Goal: Task Accomplishment & Management: Use online tool/utility

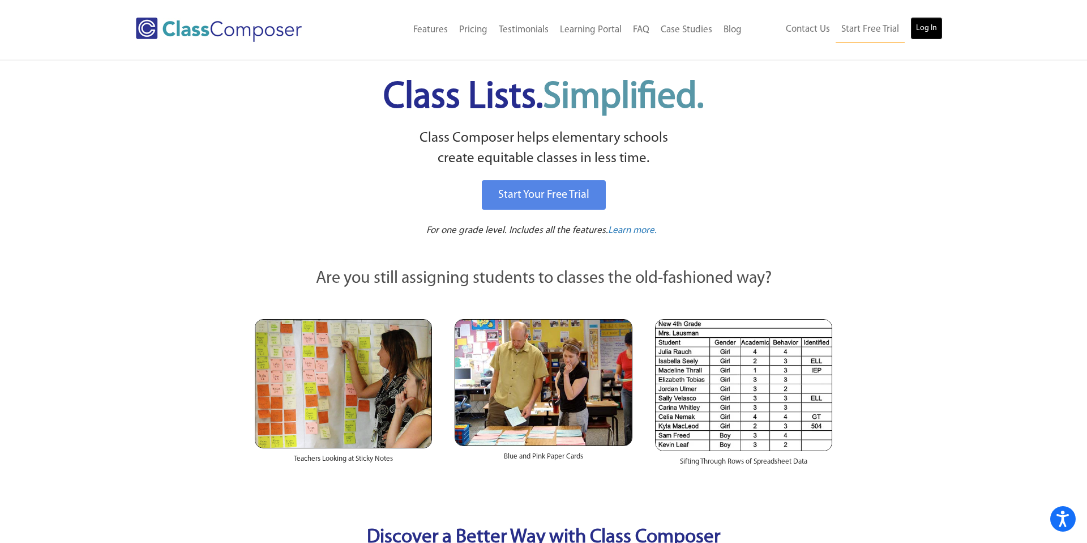
click at [924, 28] on link "Log In" at bounding box center [927, 28] width 32 height 23
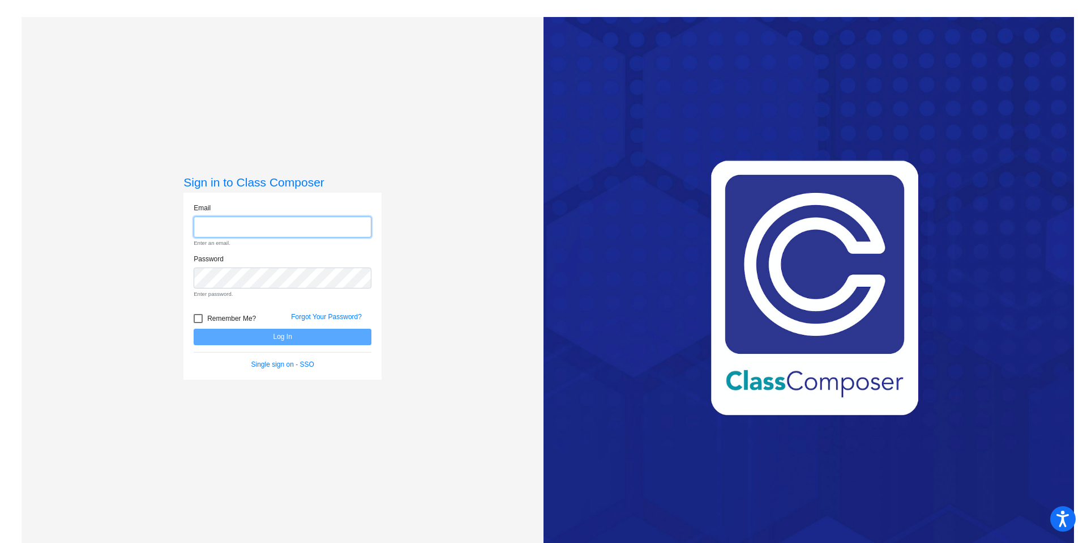
type input "[EMAIL_ADDRESS][DOMAIN_NAME]"
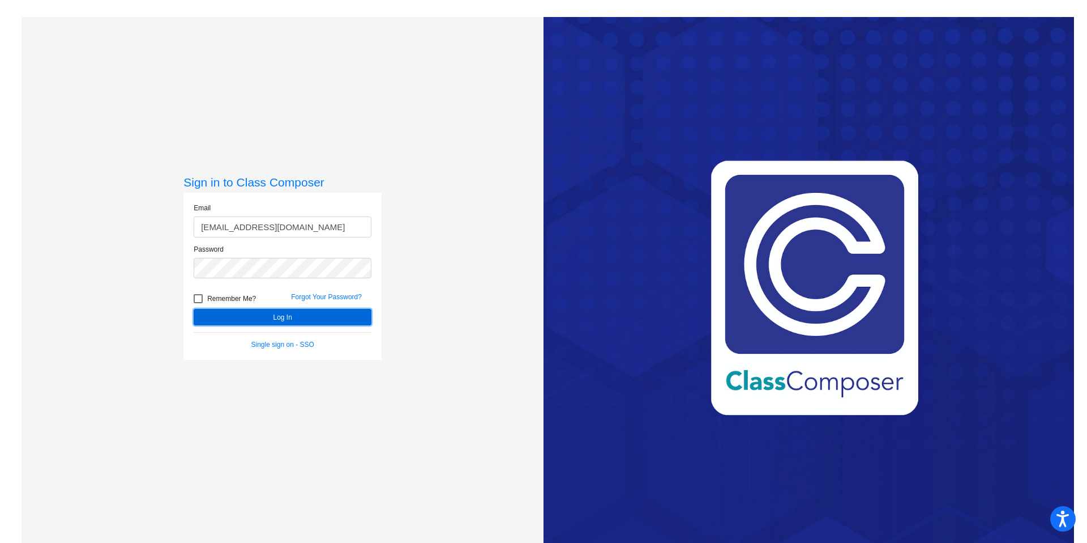
click at [274, 322] on button "Log In" at bounding box center [283, 317] width 178 height 16
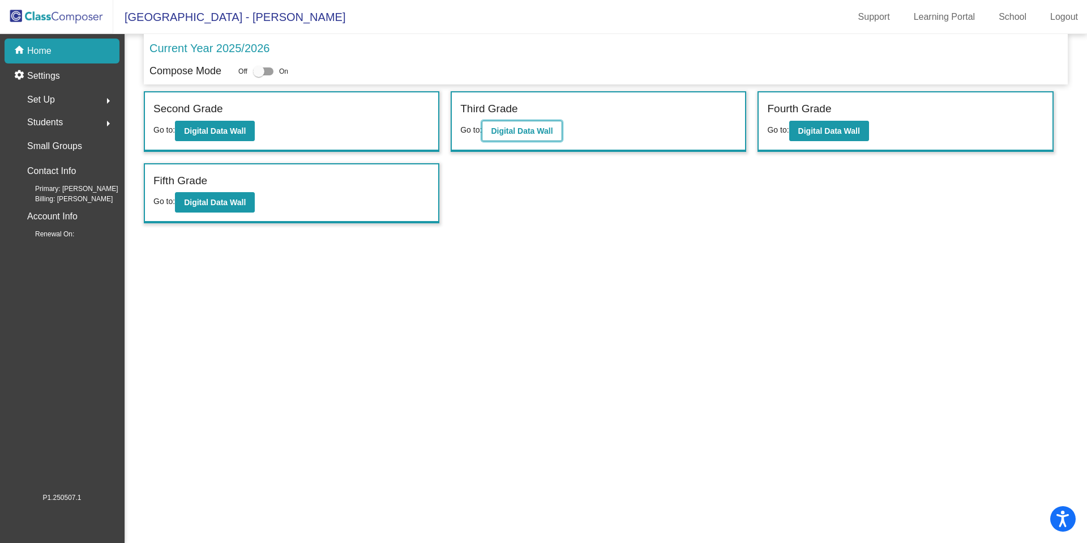
click at [516, 130] on b "Digital Data Wall" at bounding box center [522, 130] width 62 height 9
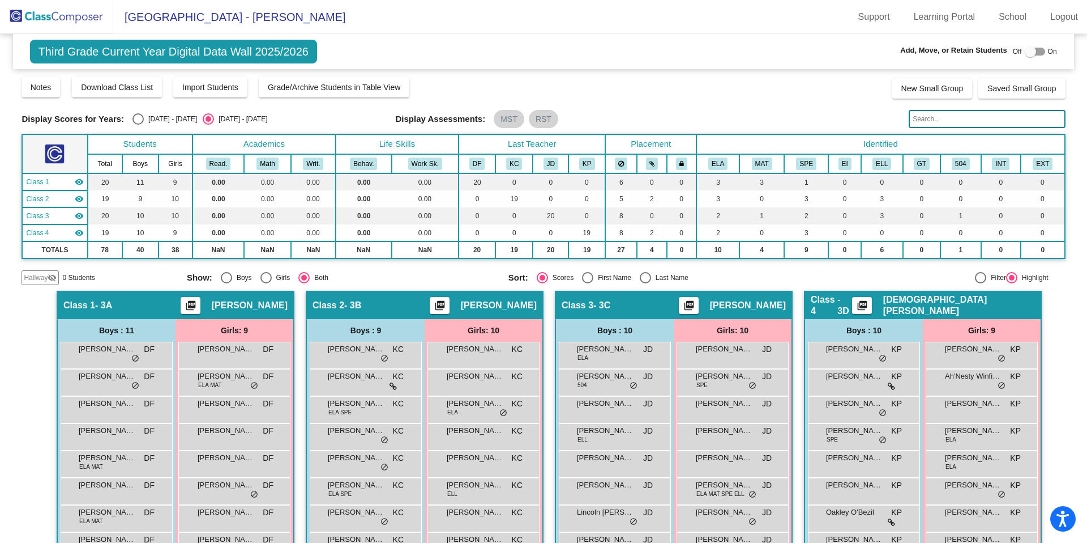
click at [147, 119] on div "2024 - 2025" at bounding box center [170, 119] width 53 height 10
click at [138, 125] on input "2024 - 2025" at bounding box center [138, 125] width 1 height 1
radio input "true"
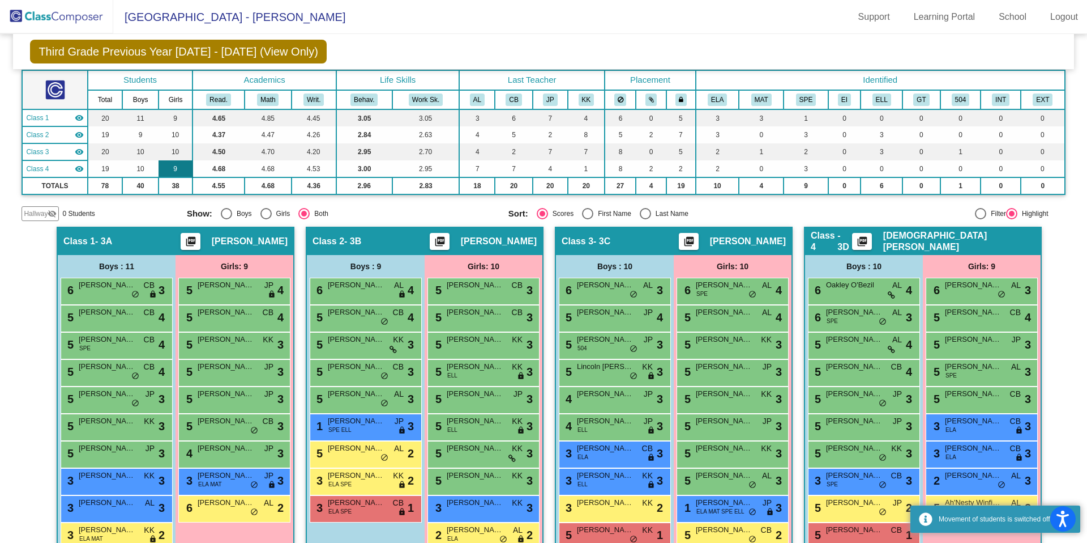
scroll to position [114, 0]
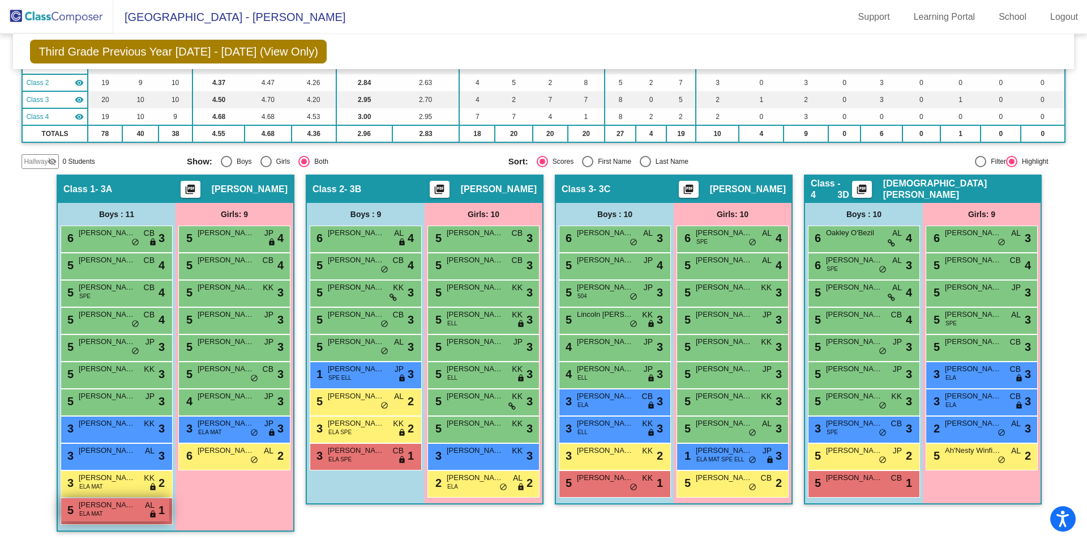
click at [103, 511] on div "5 Derek Wheeler ELA MAT AL lock do_not_disturb_alt 1" at bounding box center [115, 509] width 108 height 23
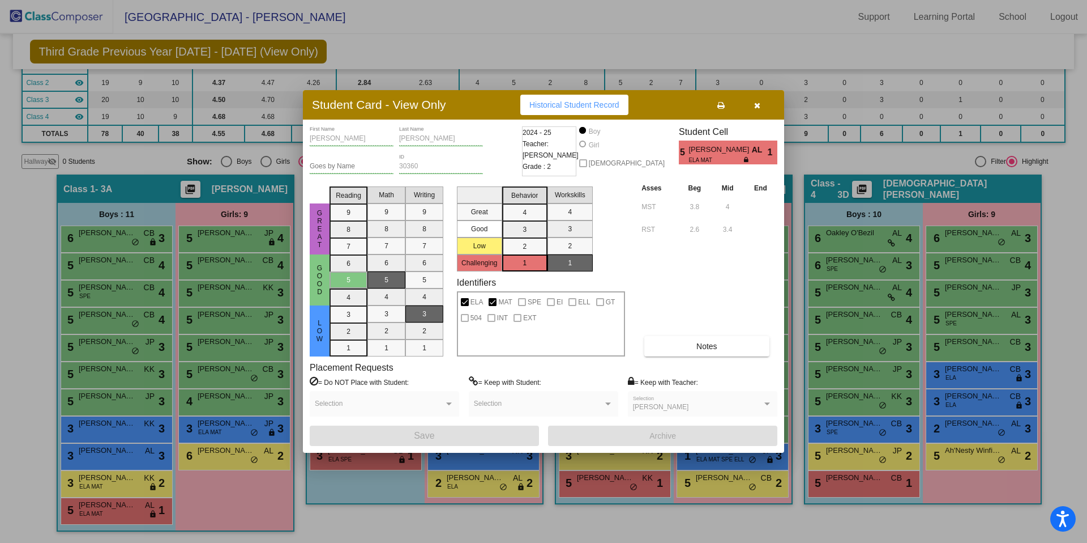
click at [760, 104] on button "button" at bounding box center [757, 105] width 36 height 20
